Goal: Task Accomplishment & Management: Manage account settings

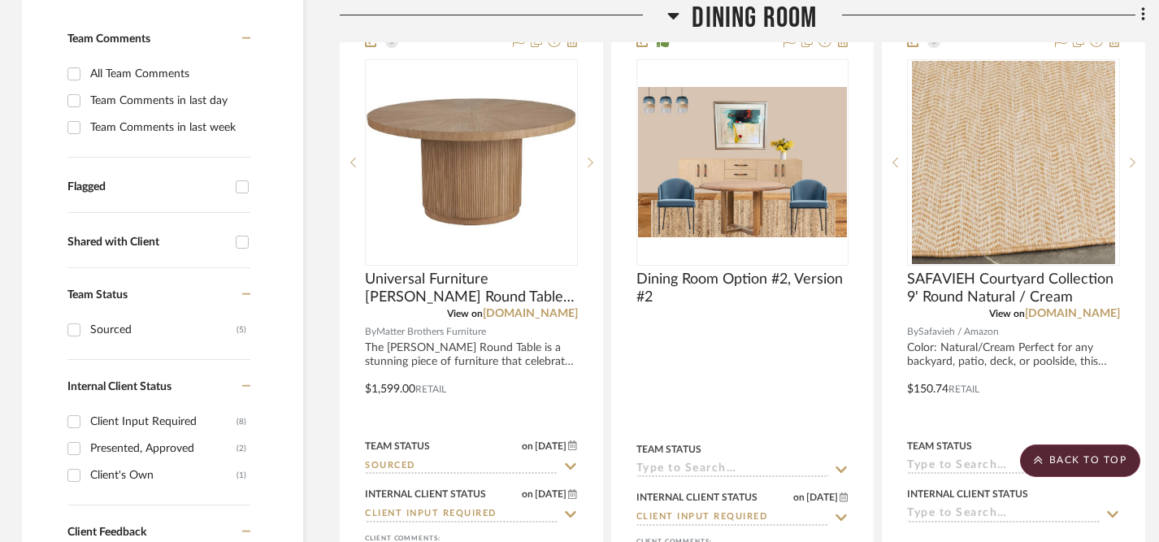
scroll to position [0, 2]
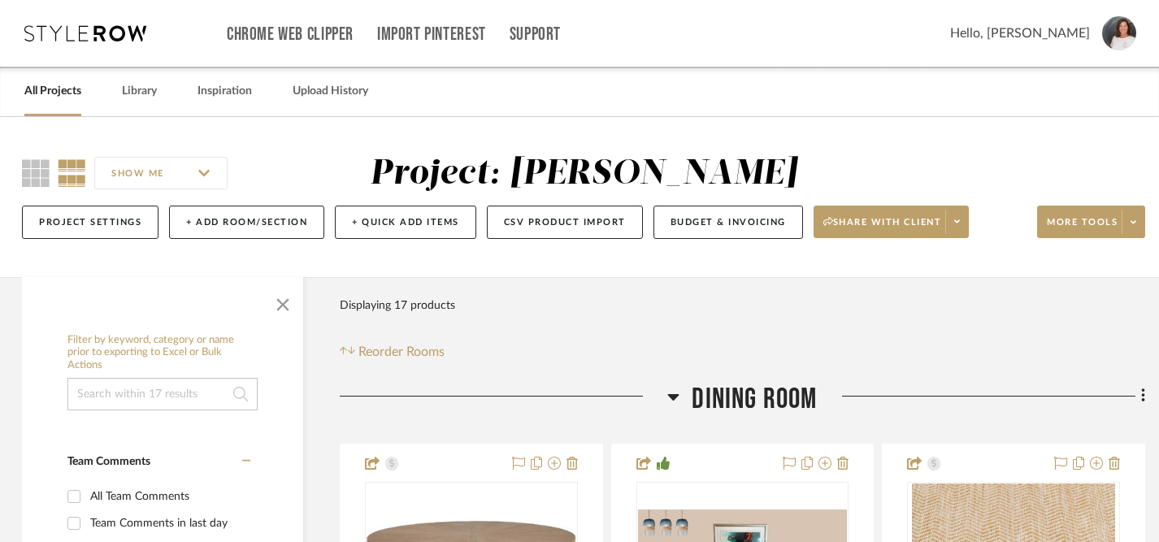
click at [63, 100] on link "All Projects" at bounding box center [52, 91] width 57 height 22
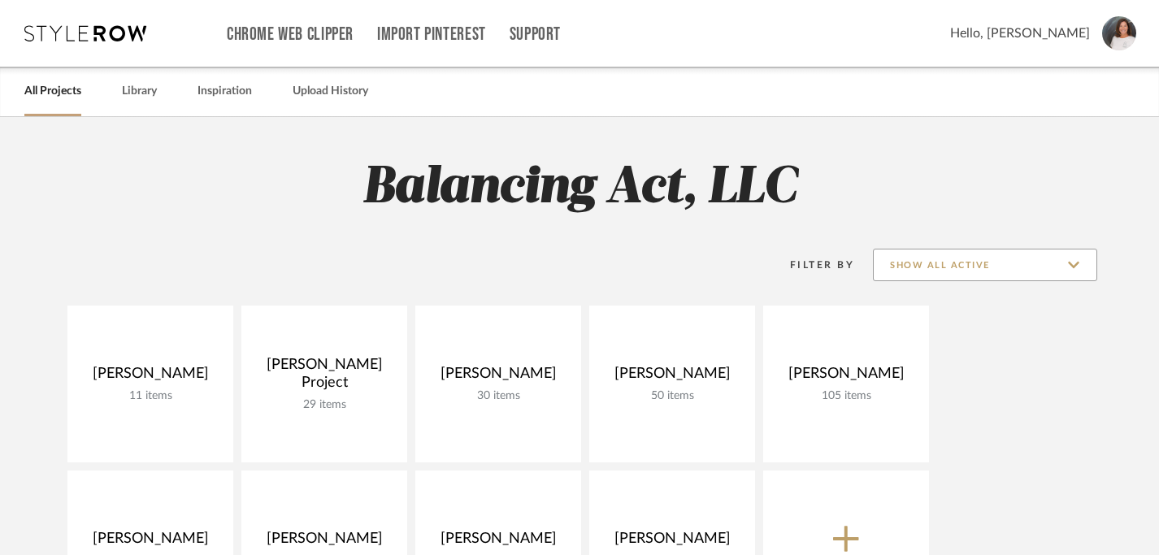
click at [1077, 263] on input "Show All Active" at bounding box center [985, 265] width 224 height 33
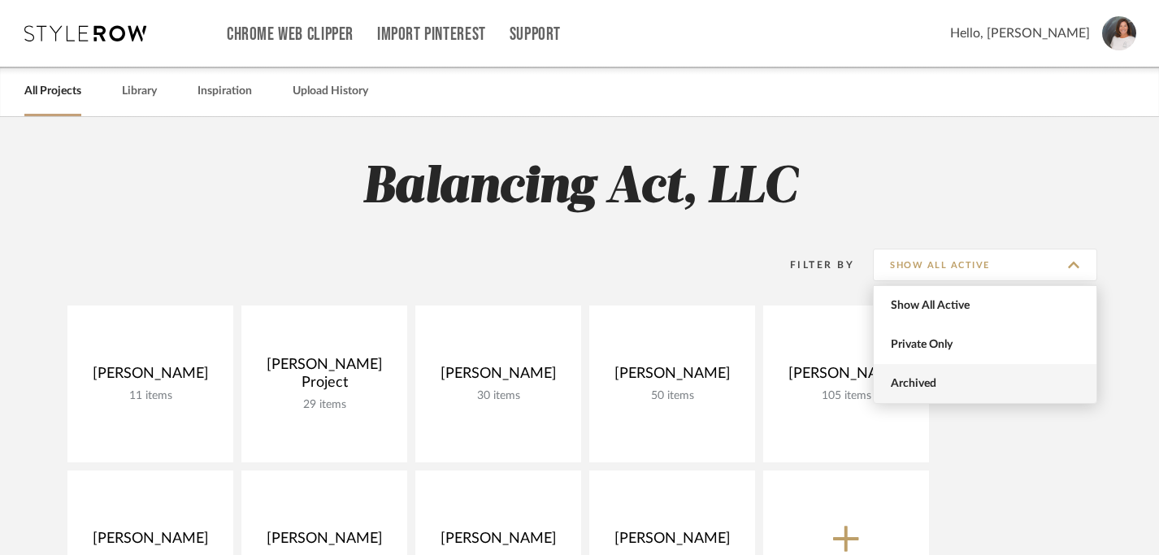
click at [992, 380] on span "Archived" at bounding box center [987, 384] width 193 height 14
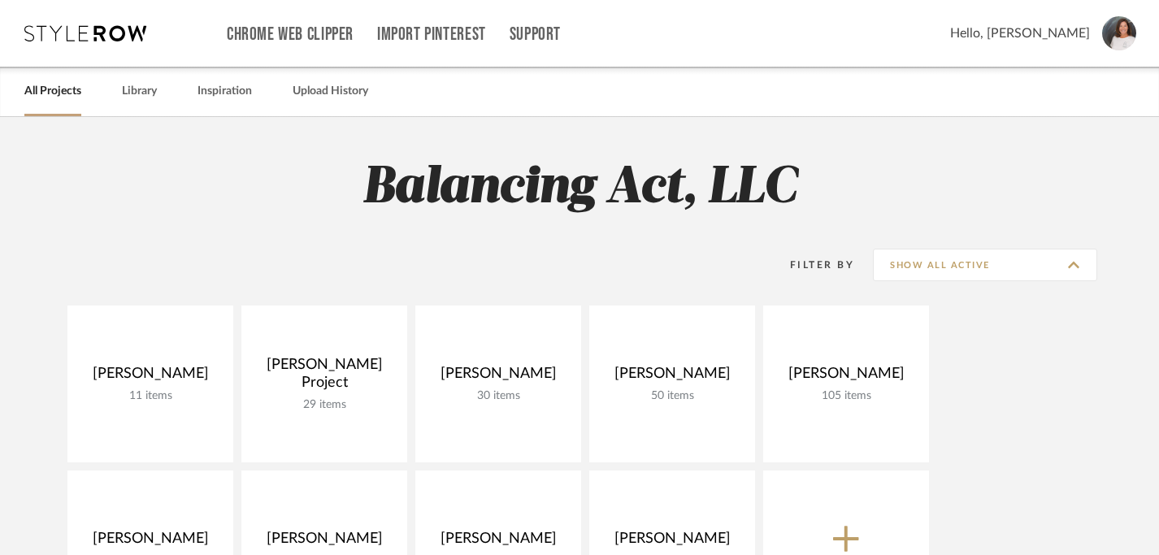
type input "Archived"
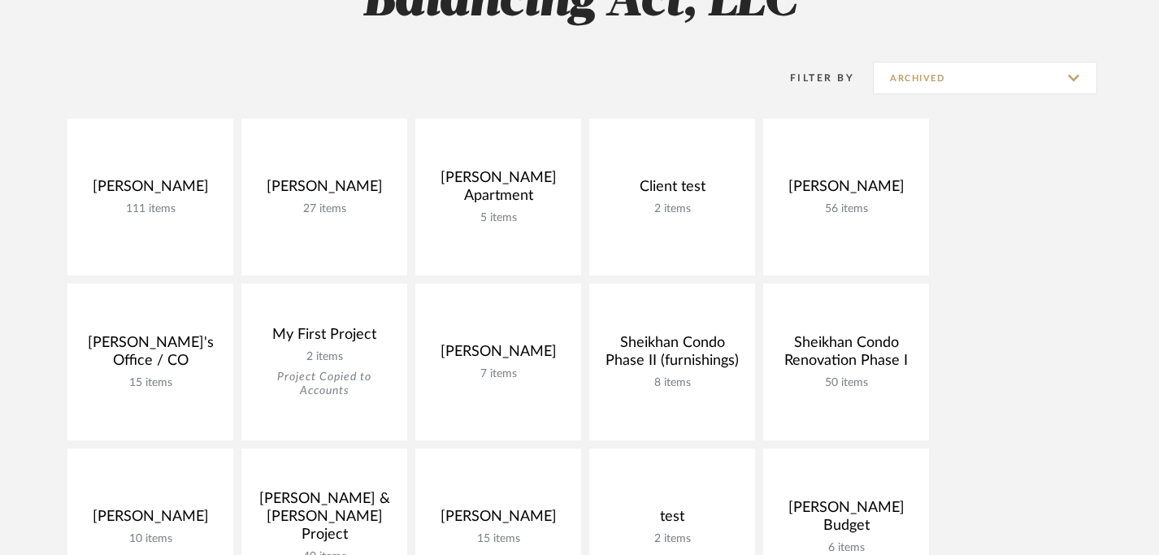
scroll to position [181, 0]
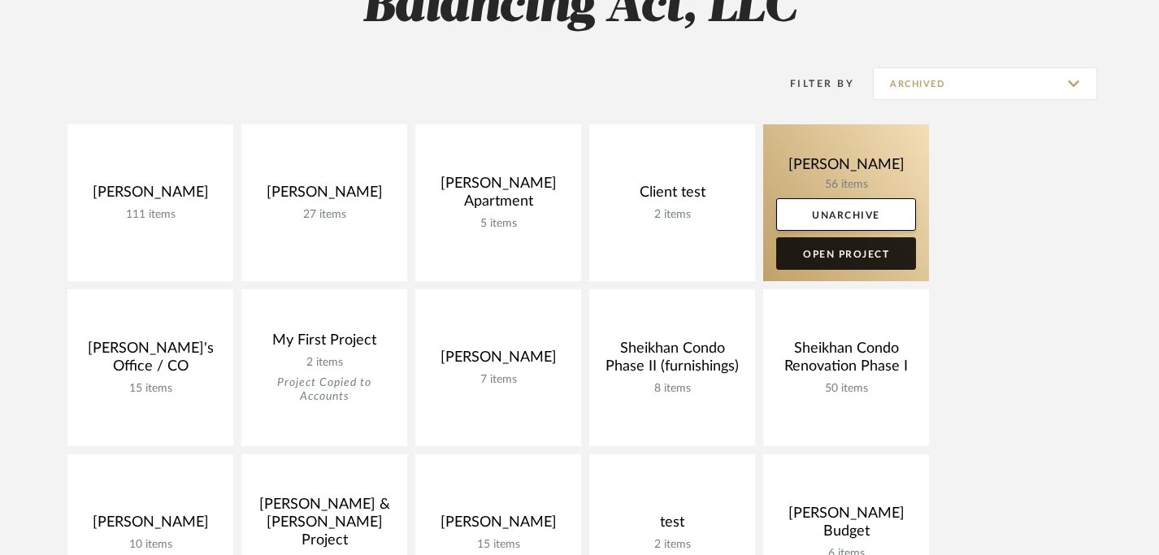
click at [817, 256] on link "Open Project" at bounding box center [846, 253] width 140 height 33
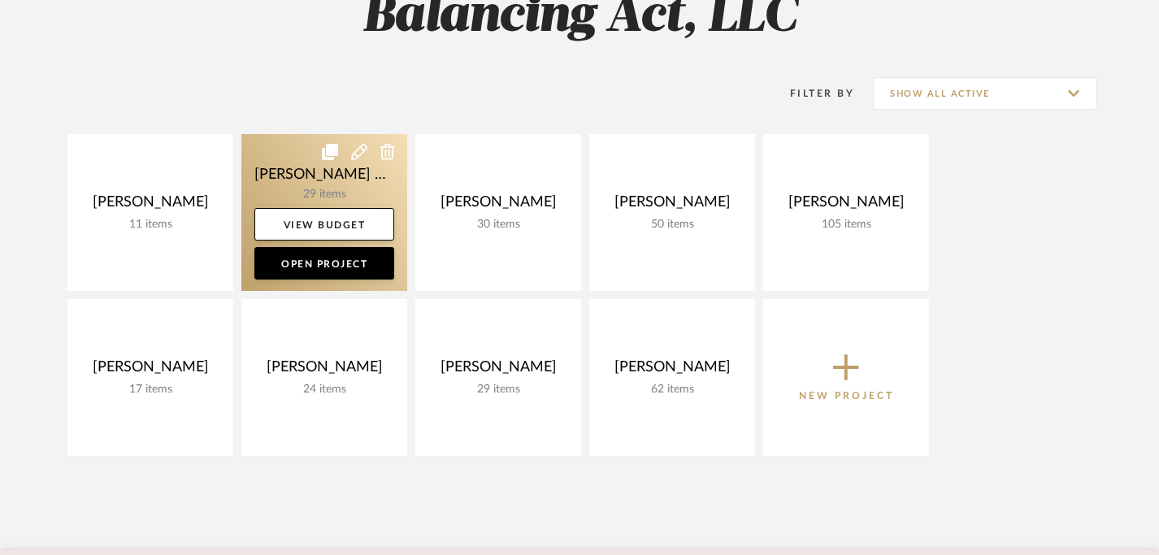
scroll to position [181, 0]
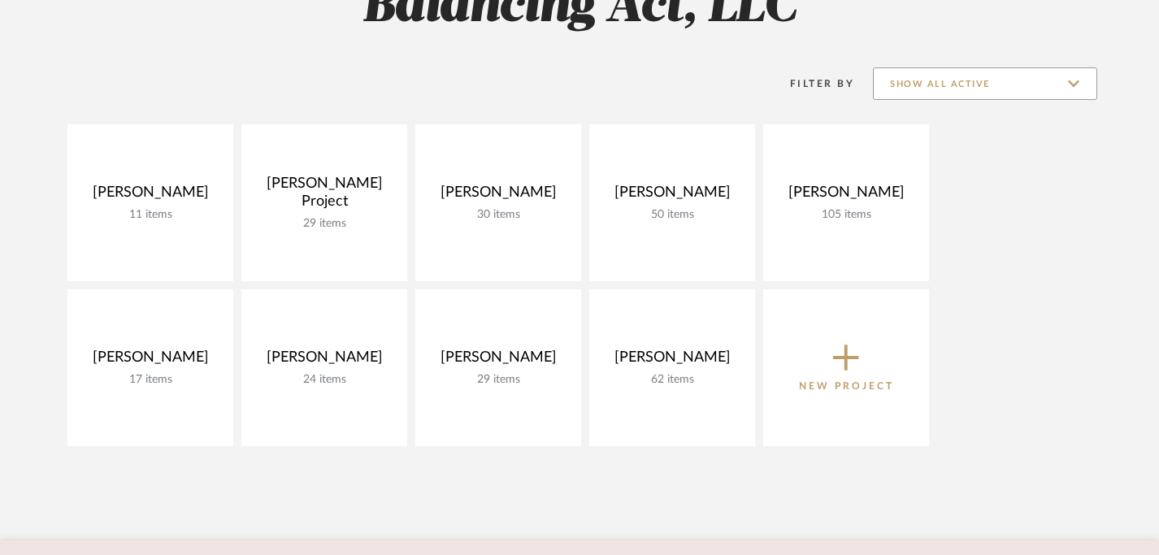
click at [1069, 87] on input "Show All Active" at bounding box center [985, 83] width 224 height 33
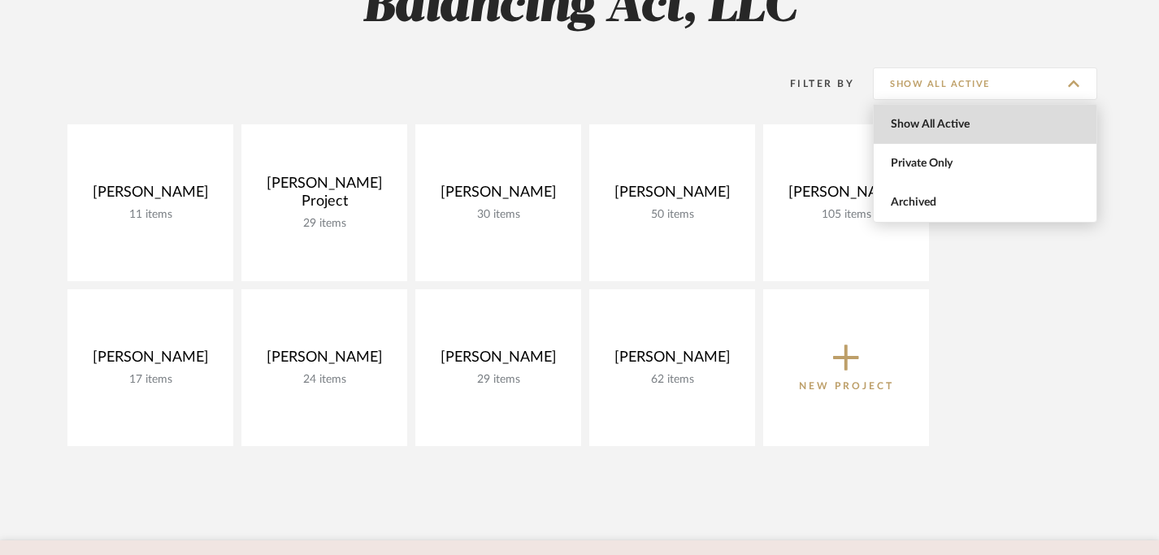
click at [978, 130] on span "Show All Active" at bounding box center [987, 125] width 193 height 14
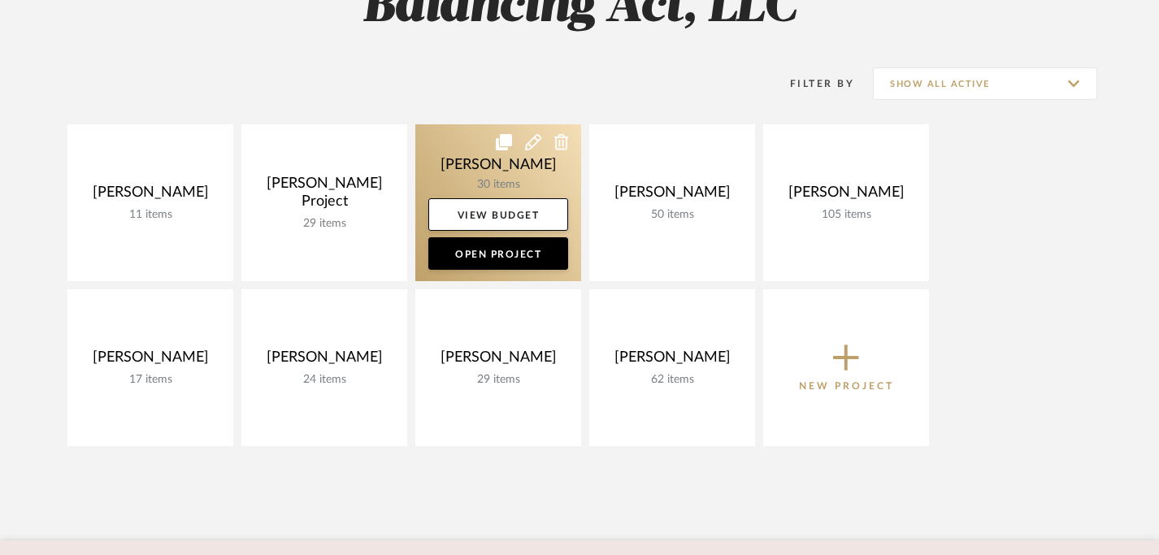
click at [560, 144] on icon at bounding box center [561, 142] width 15 height 16
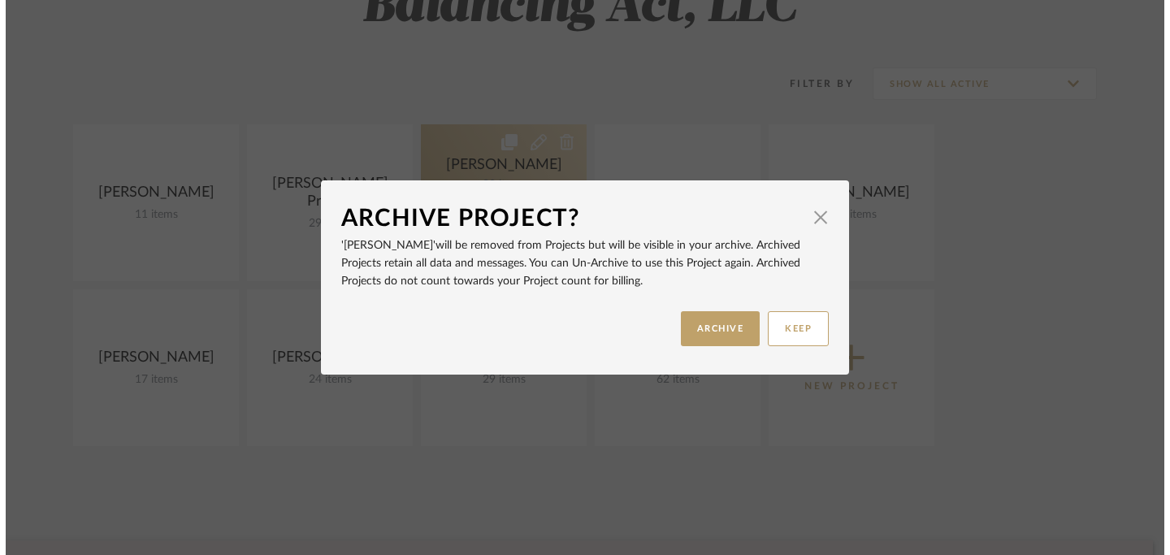
scroll to position [0, 0]
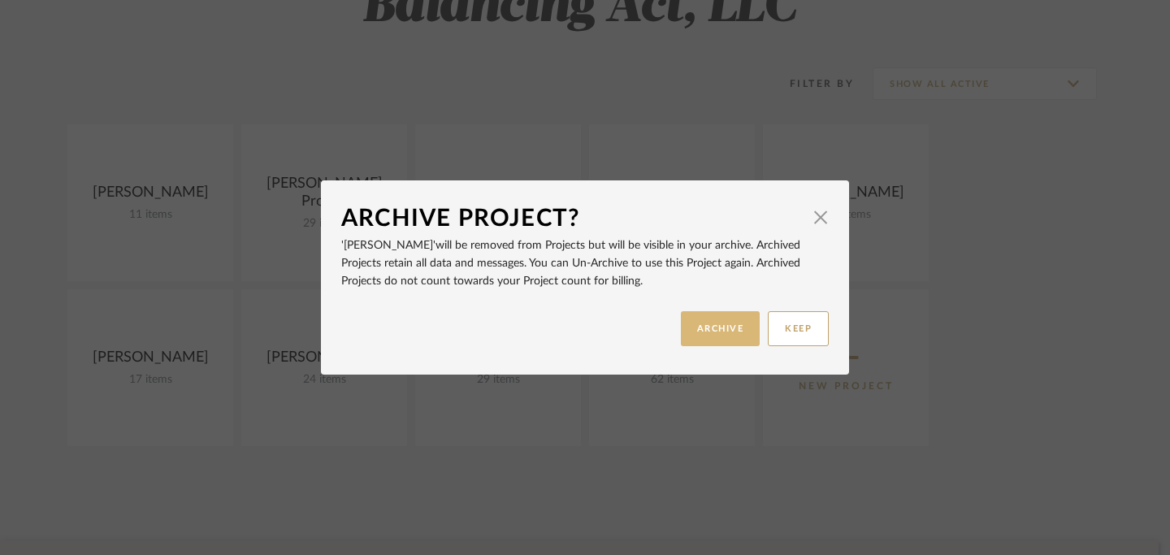
click at [710, 331] on button "ARCHIVE" at bounding box center [721, 328] width 80 height 35
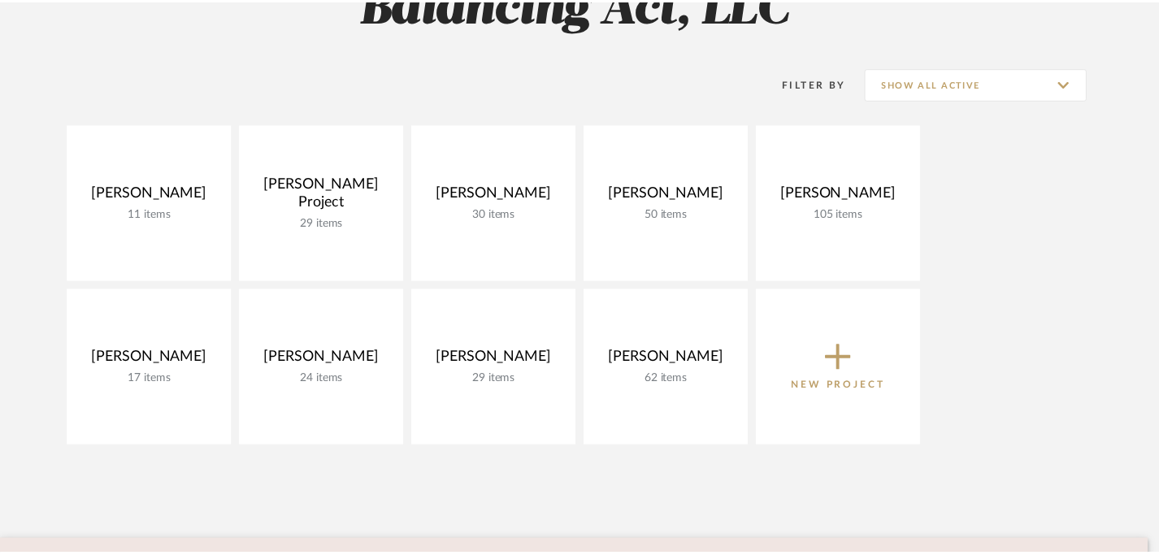
scroll to position [181, 0]
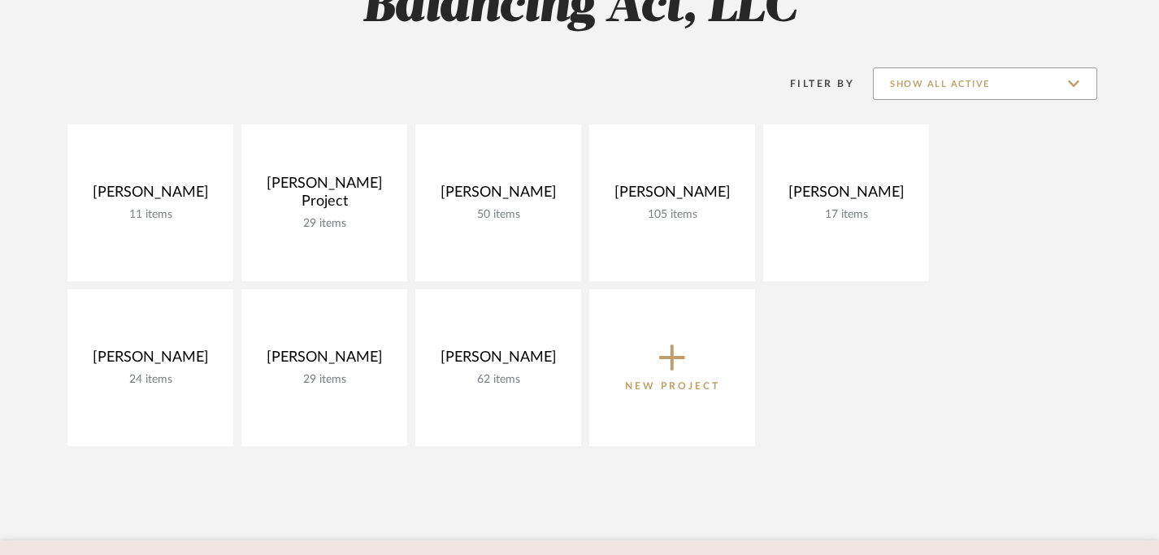
click at [1077, 80] on input "Show All Active" at bounding box center [985, 83] width 224 height 33
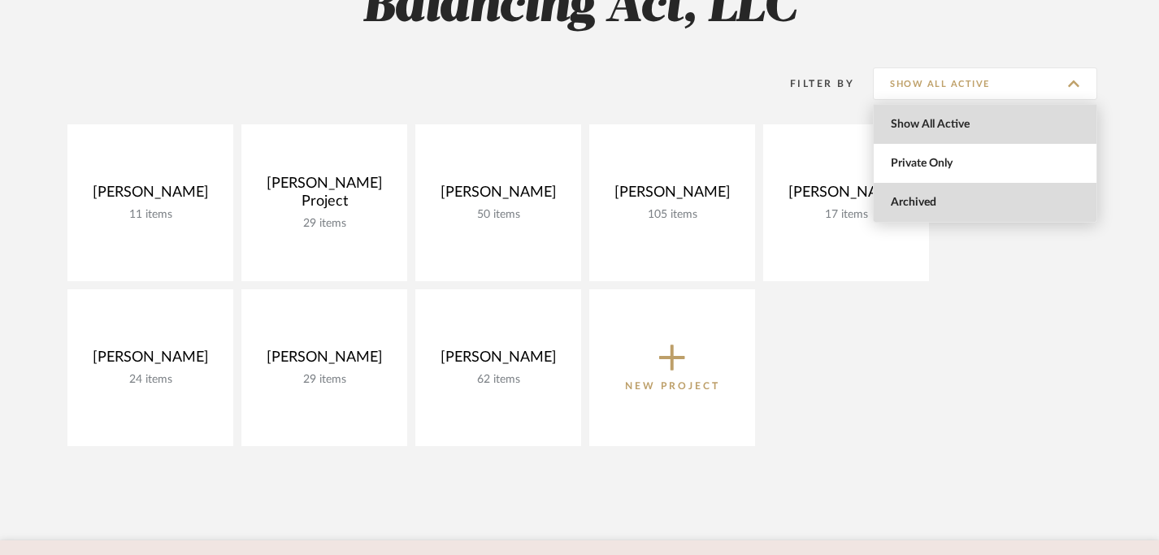
click at [968, 200] on span "Archived" at bounding box center [987, 203] width 193 height 14
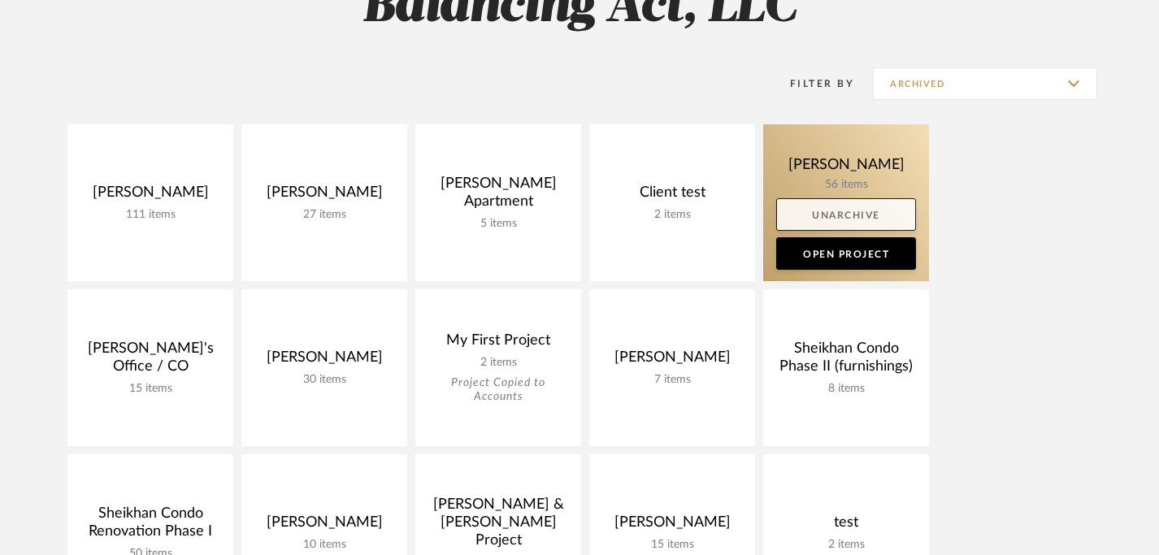
click at [844, 217] on link "Unarchive" at bounding box center [846, 214] width 140 height 33
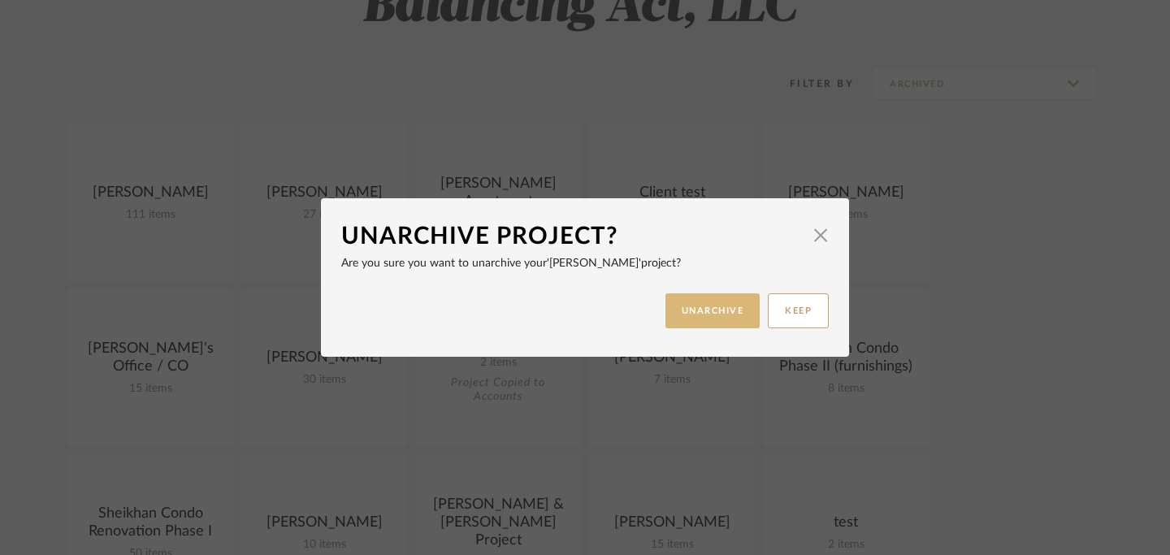
click at [713, 317] on button "UNARCHIVE" at bounding box center [712, 310] width 95 height 35
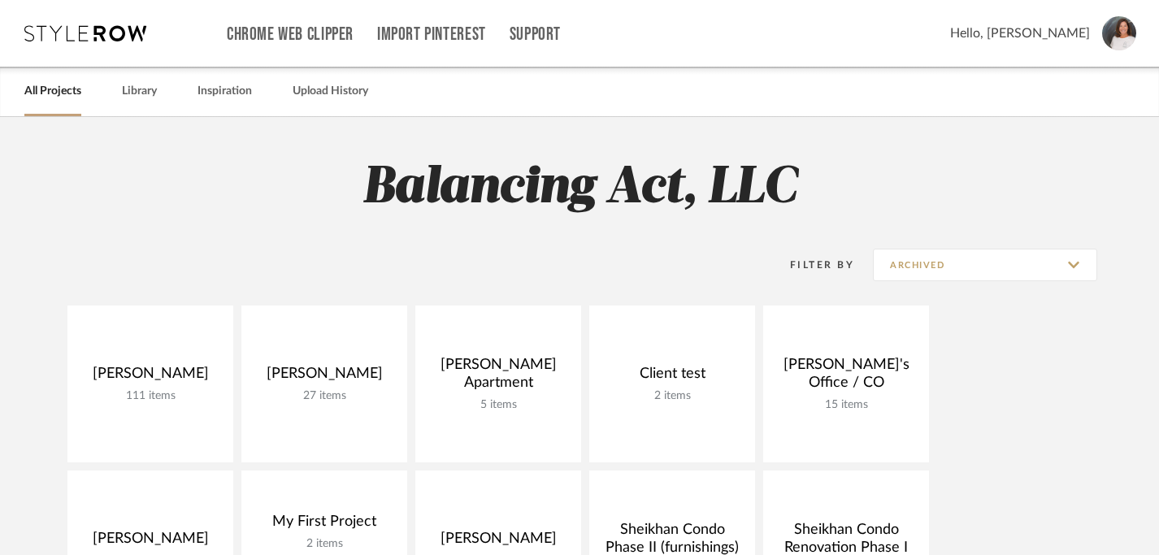
click at [63, 96] on link "All Projects" at bounding box center [52, 91] width 57 height 22
click at [1080, 259] on input "Archived" at bounding box center [985, 265] width 224 height 33
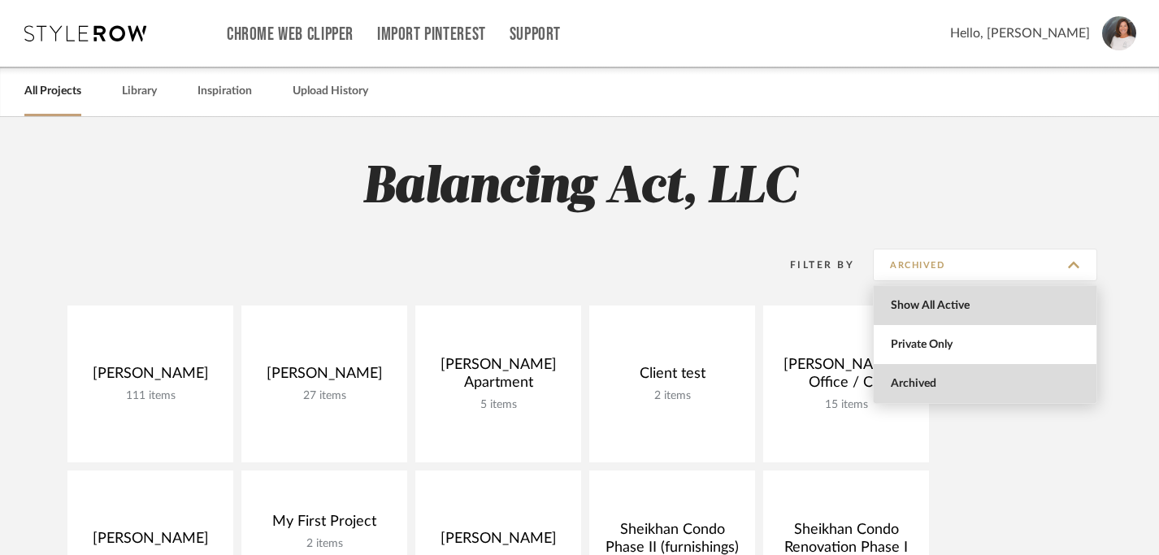
click at [995, 305] on span "Show All Active" at bounding box center [987, 306] width 193 height 14
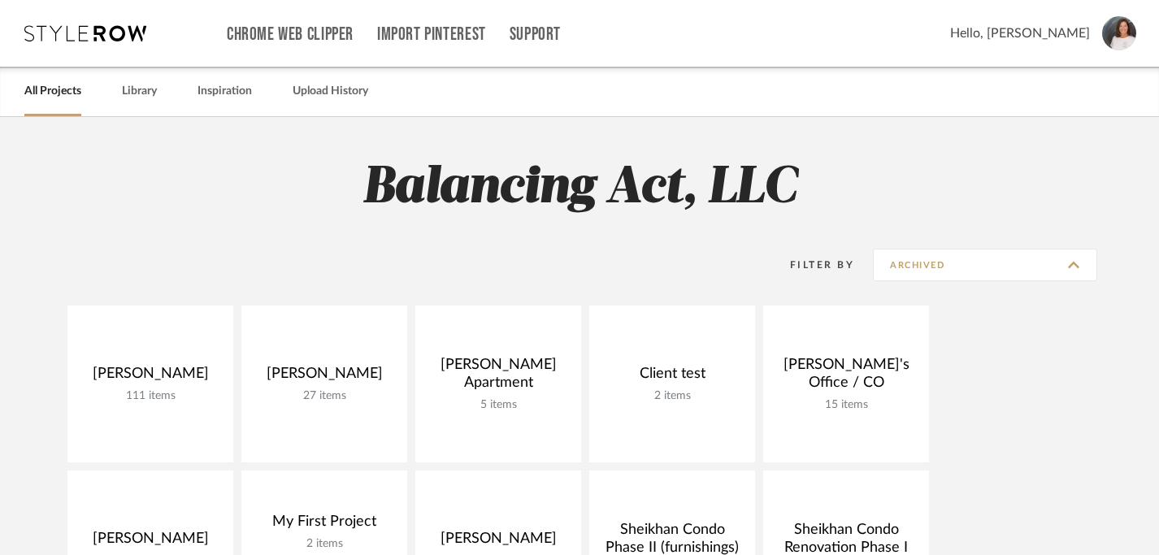
type input "Show All Active"
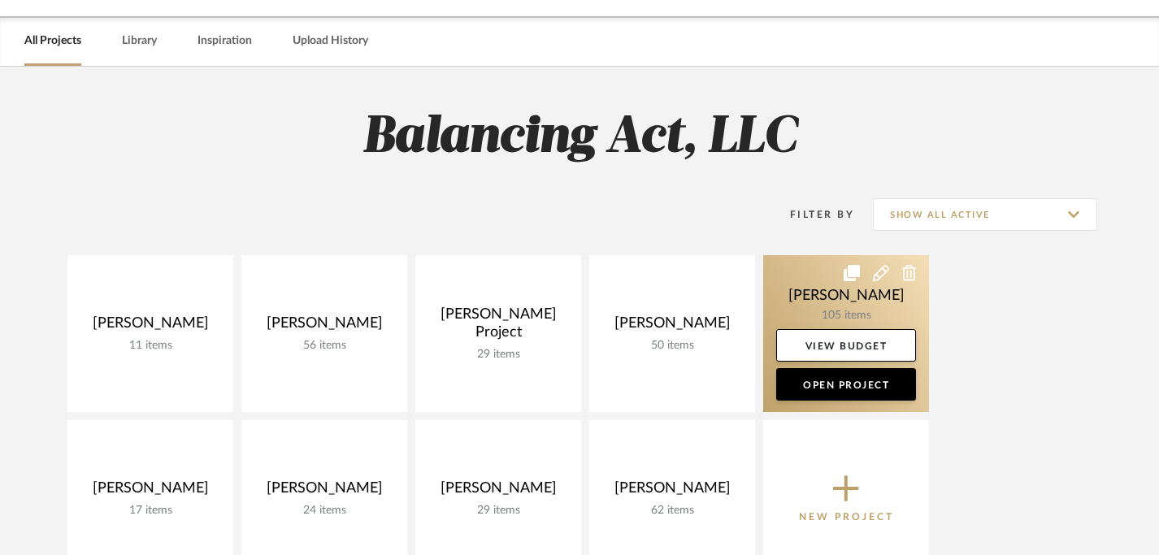
scroll to position [65, 0]
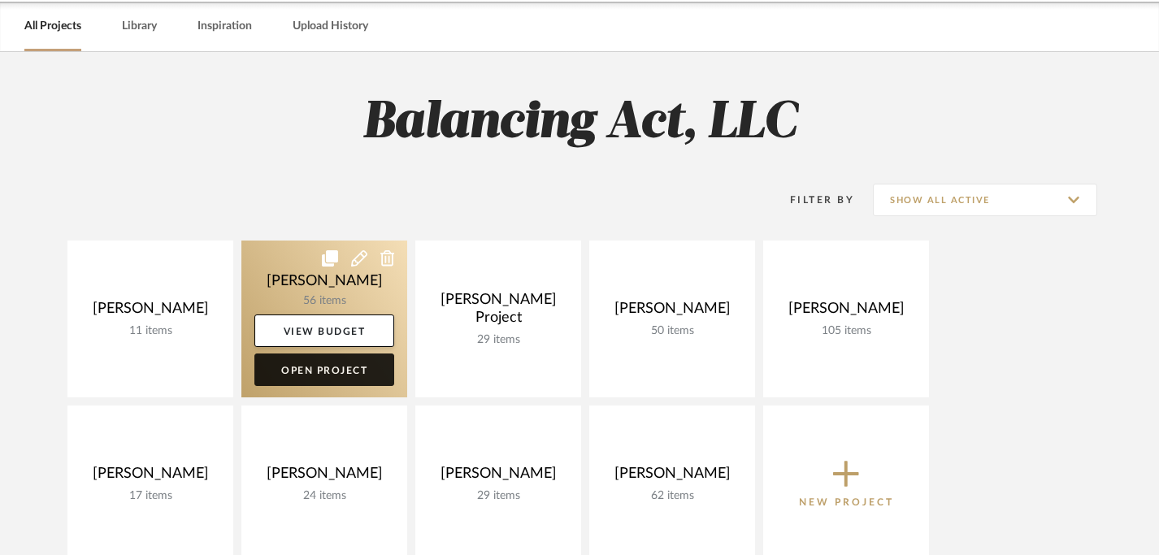
click at [336, 371] on link "Open Project" at bounding box center [324, 369] width 140 height 33
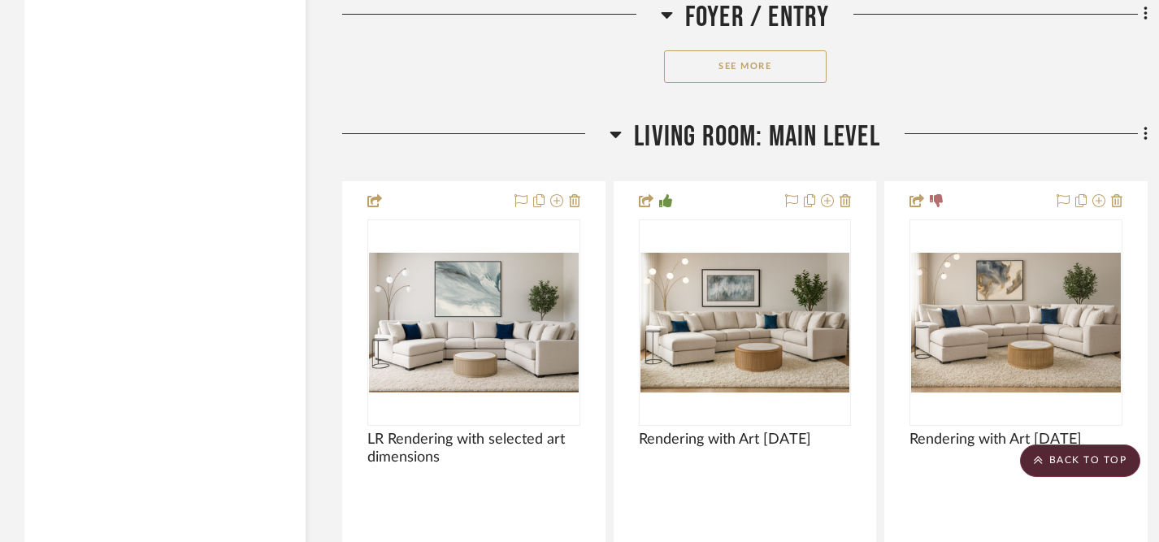
scroll to position [4090, 0]
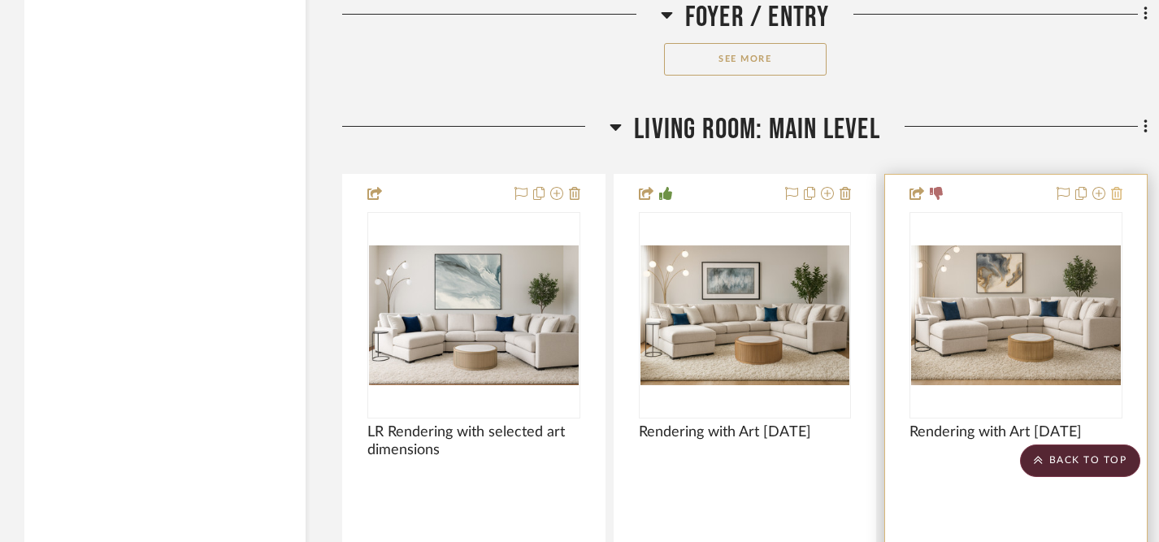
click at [1116, 189] on icon at bounding box center [1116, 193] width 11 height 13
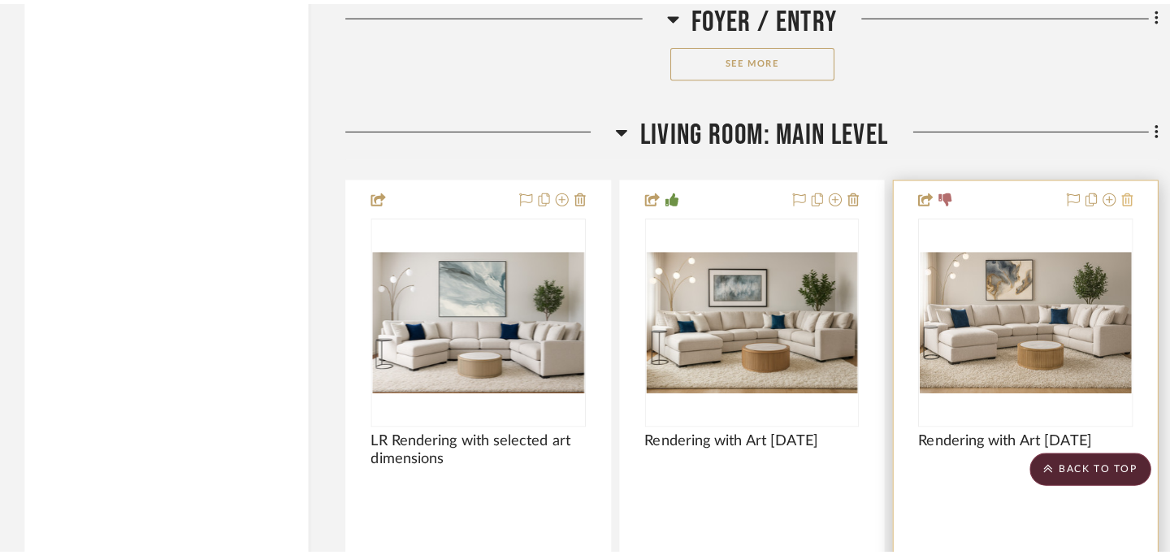
scroll to position [0, 0]
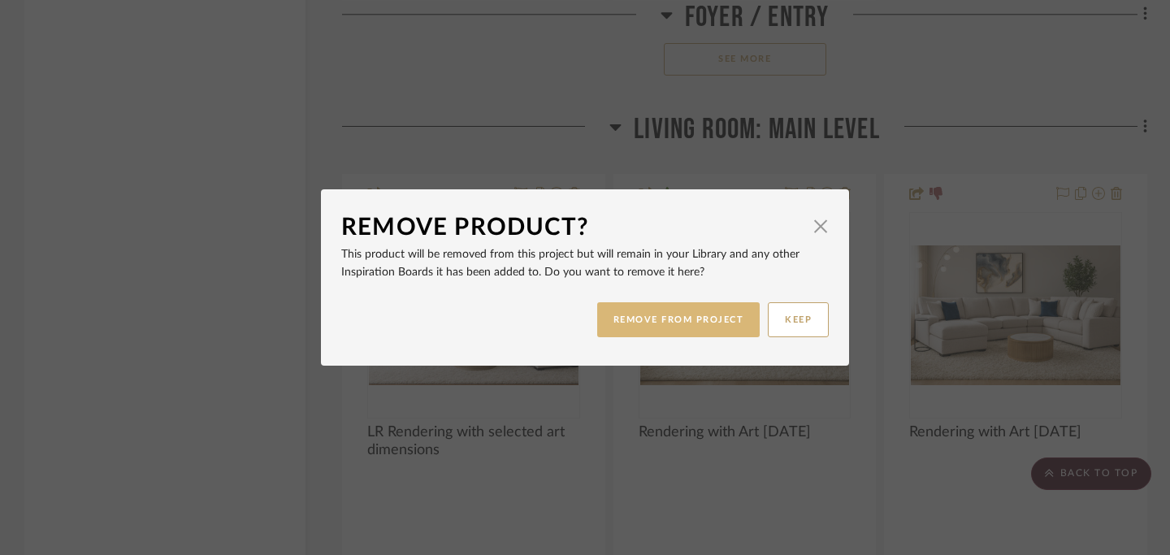
click at [716, 325] on button "REMOVE FROM PROJECT" at bounding box center [678, 319] width 163 height 35
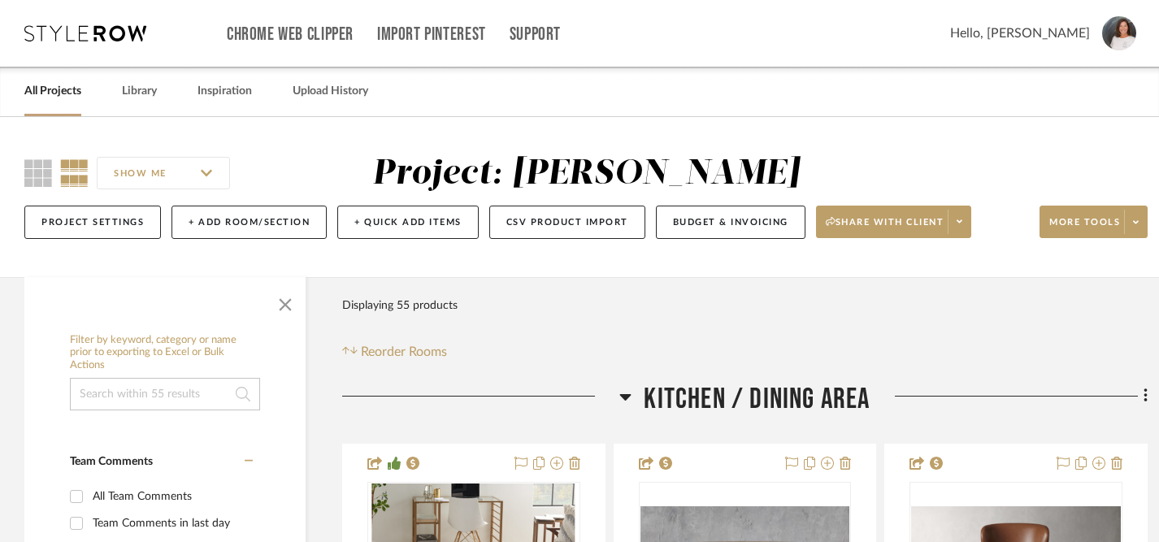
click at [206, 175] on input "SHOW ME" at bounding box center [163, 173] width 133 height 33
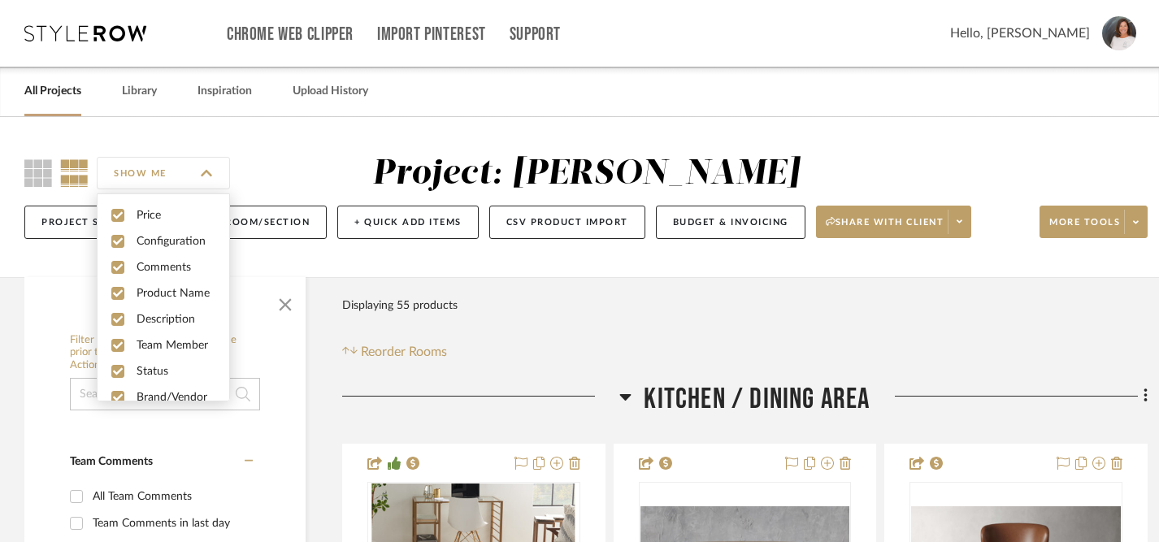
click at [207, 172] on input "SHOW ME" at bounding box center [163, 173] width 133 height 33
